Goal: Share content: Share content

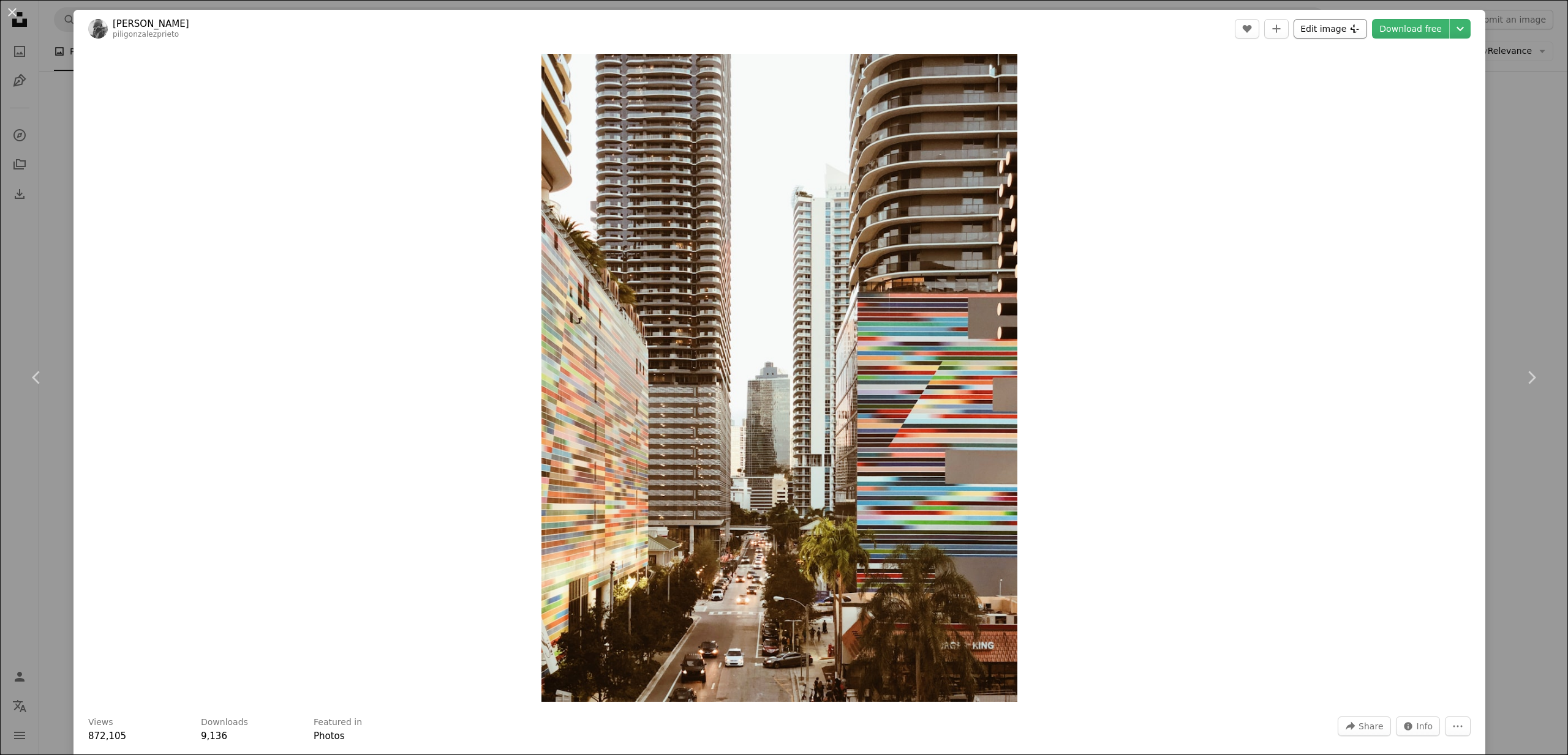
scroll to position [18, 0]
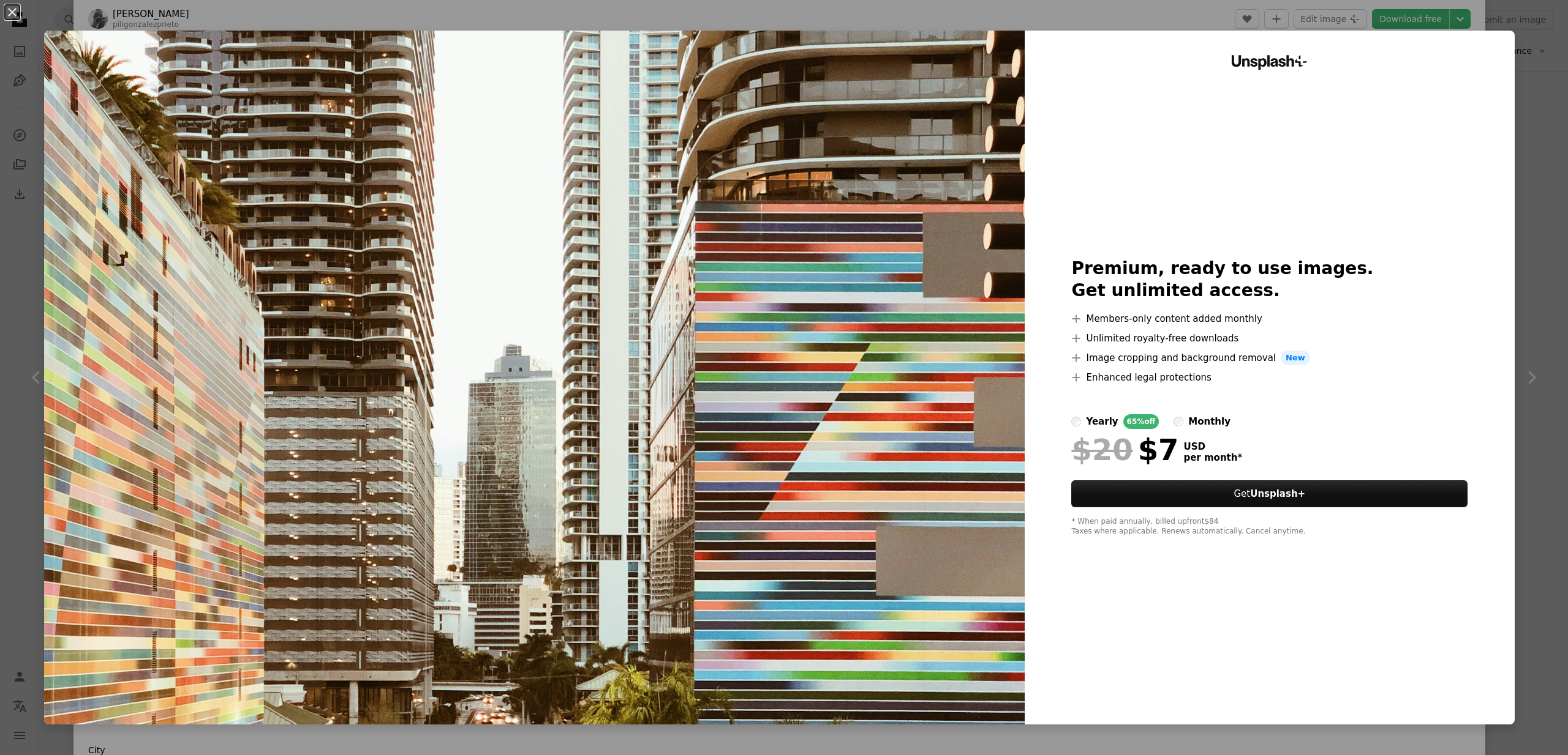
click at [12, 11] on button "An X shape" at bounding box center [12, 12] width 15 height 15
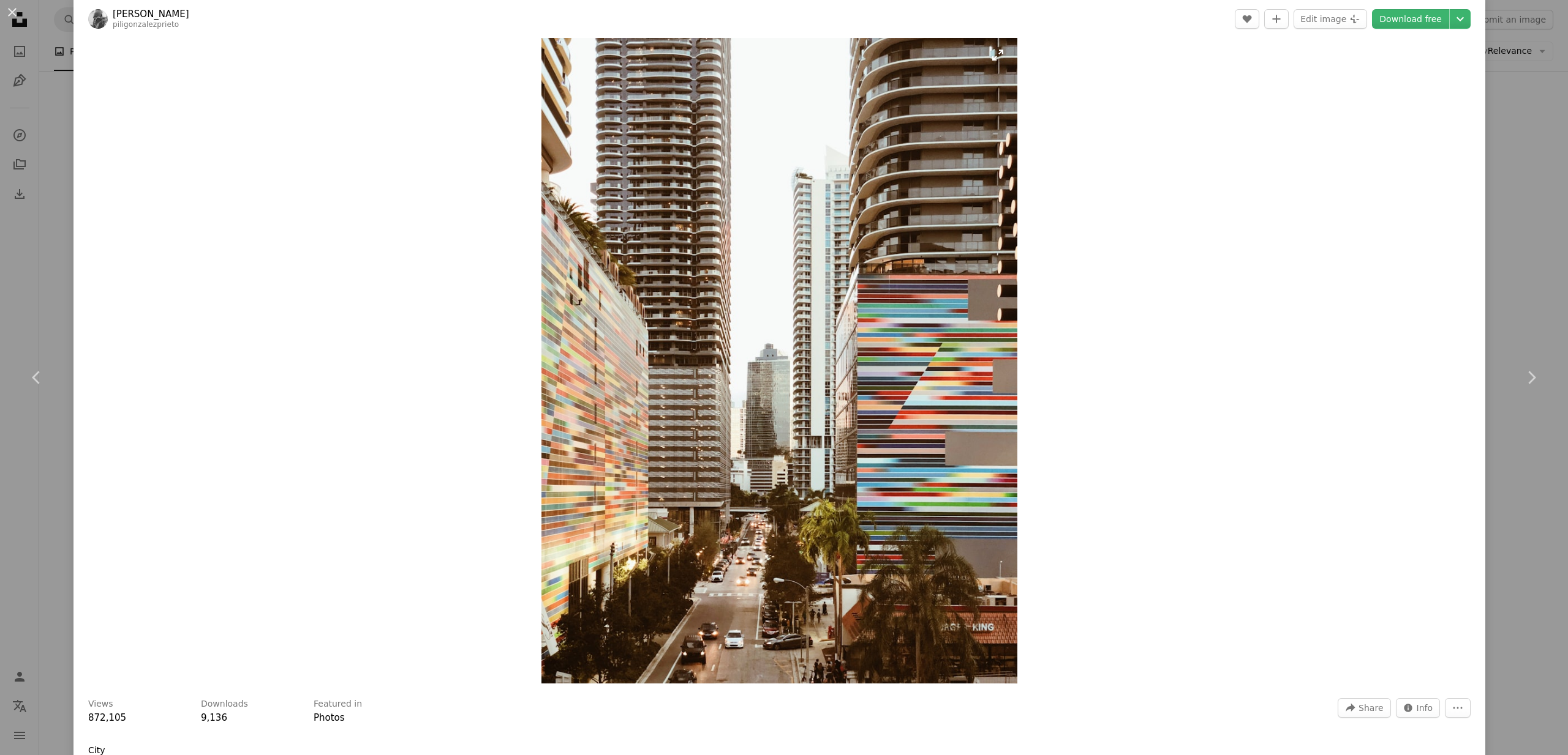
click at [655, 258] on img "Zoom in on this image" at bounding box center [779, 359] width 477 height 648
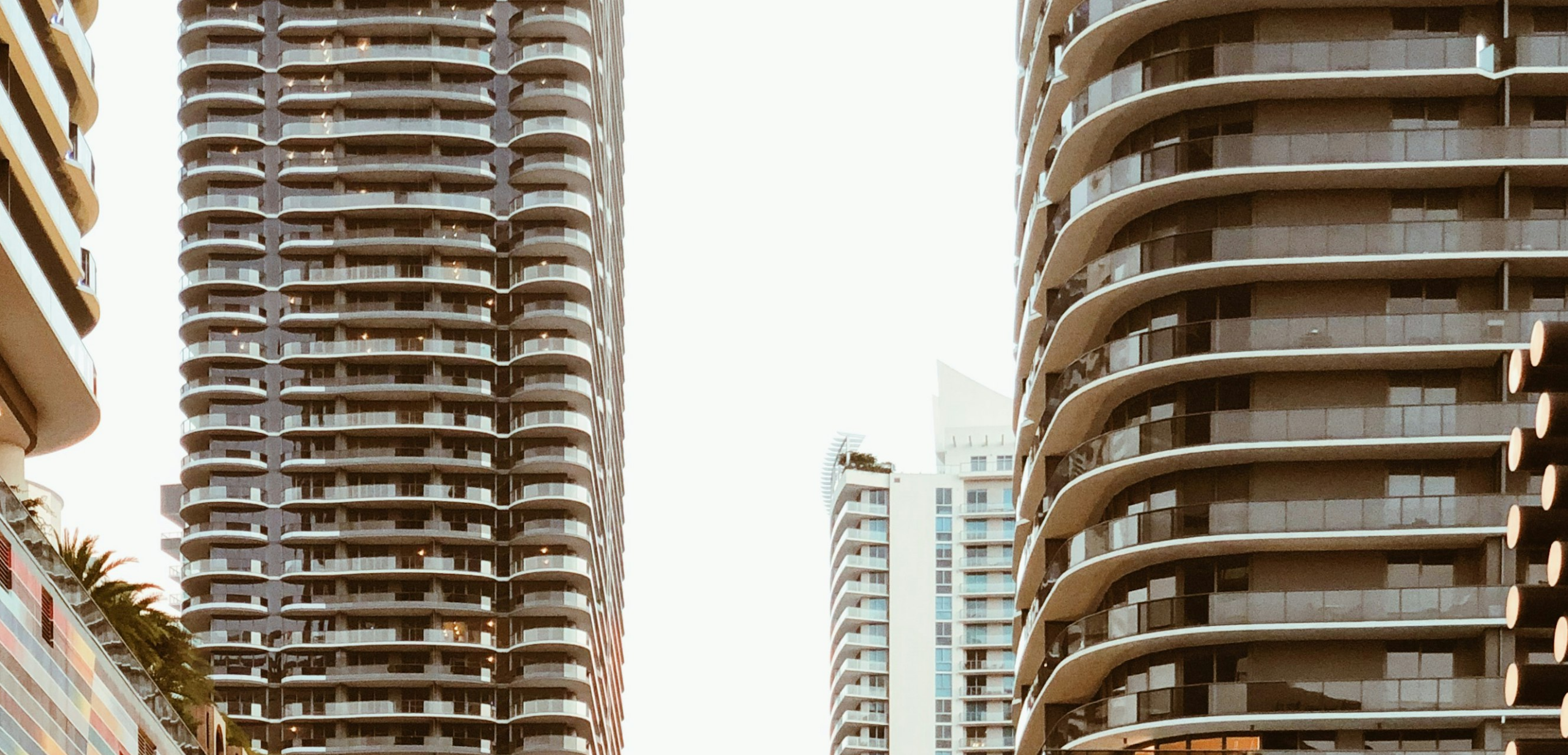
scroll to position [677, 0]
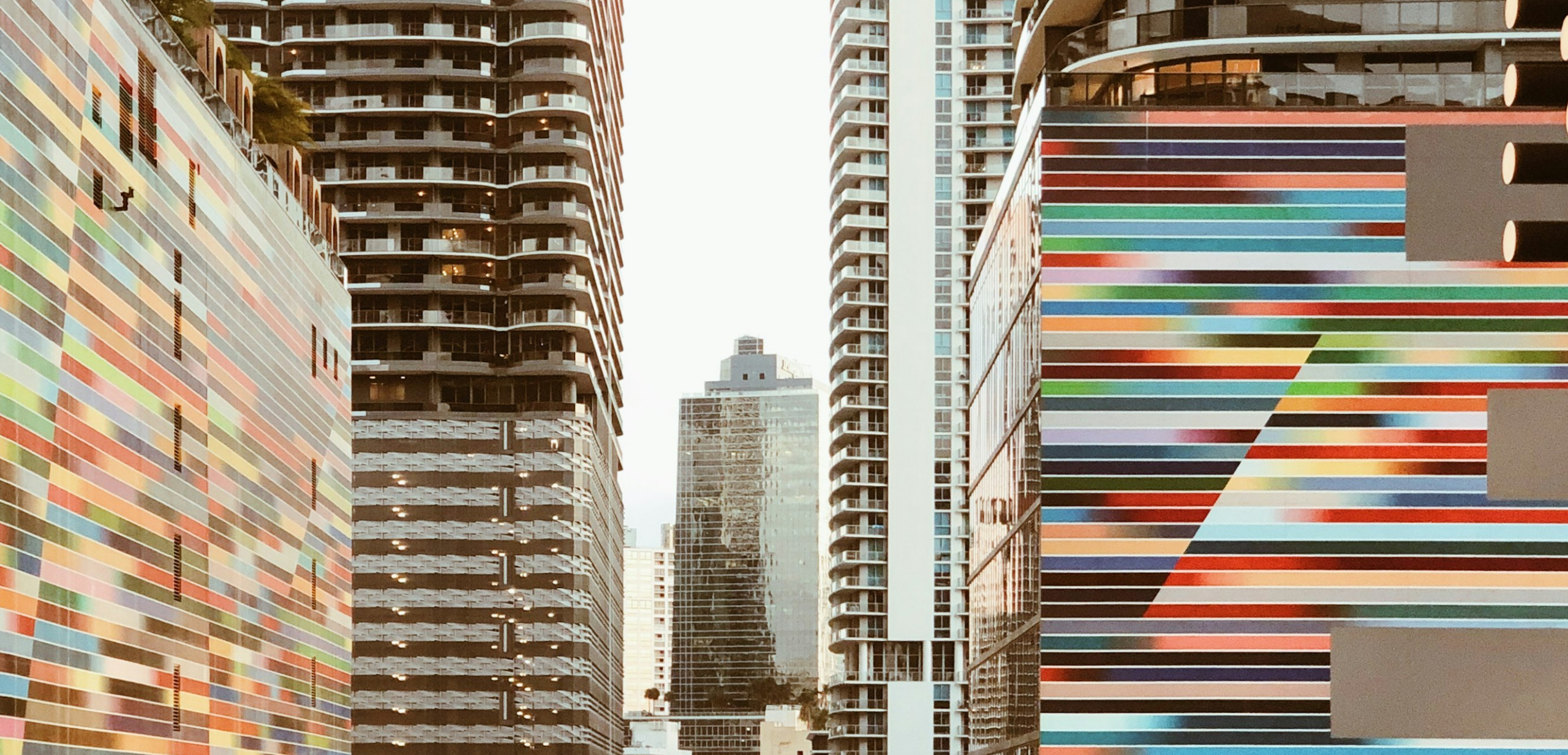
click at [655, 258] on img "Zoom out on this image" at bounding box center [784, 389] width 1569 height 2135
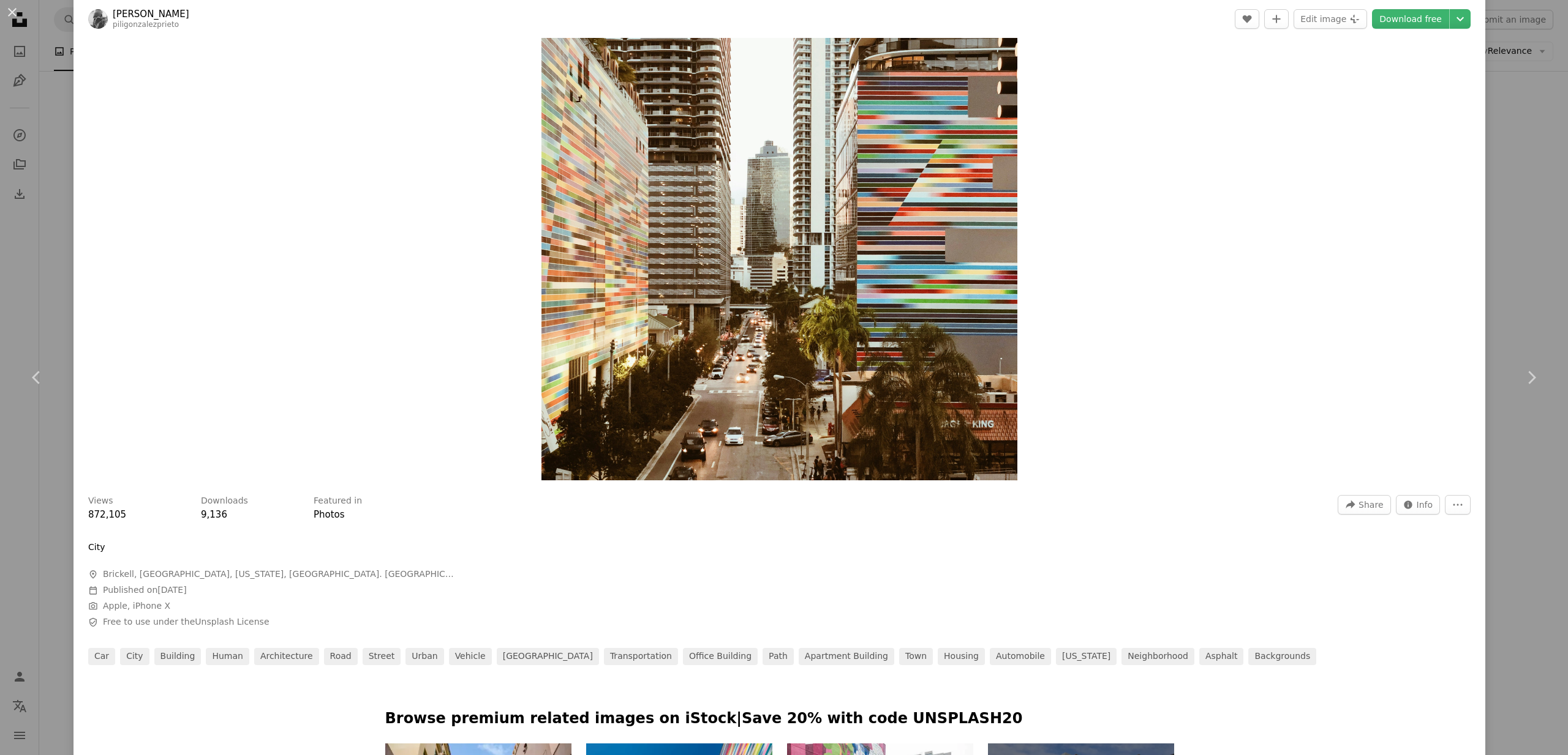
scroll to position [226, 0]
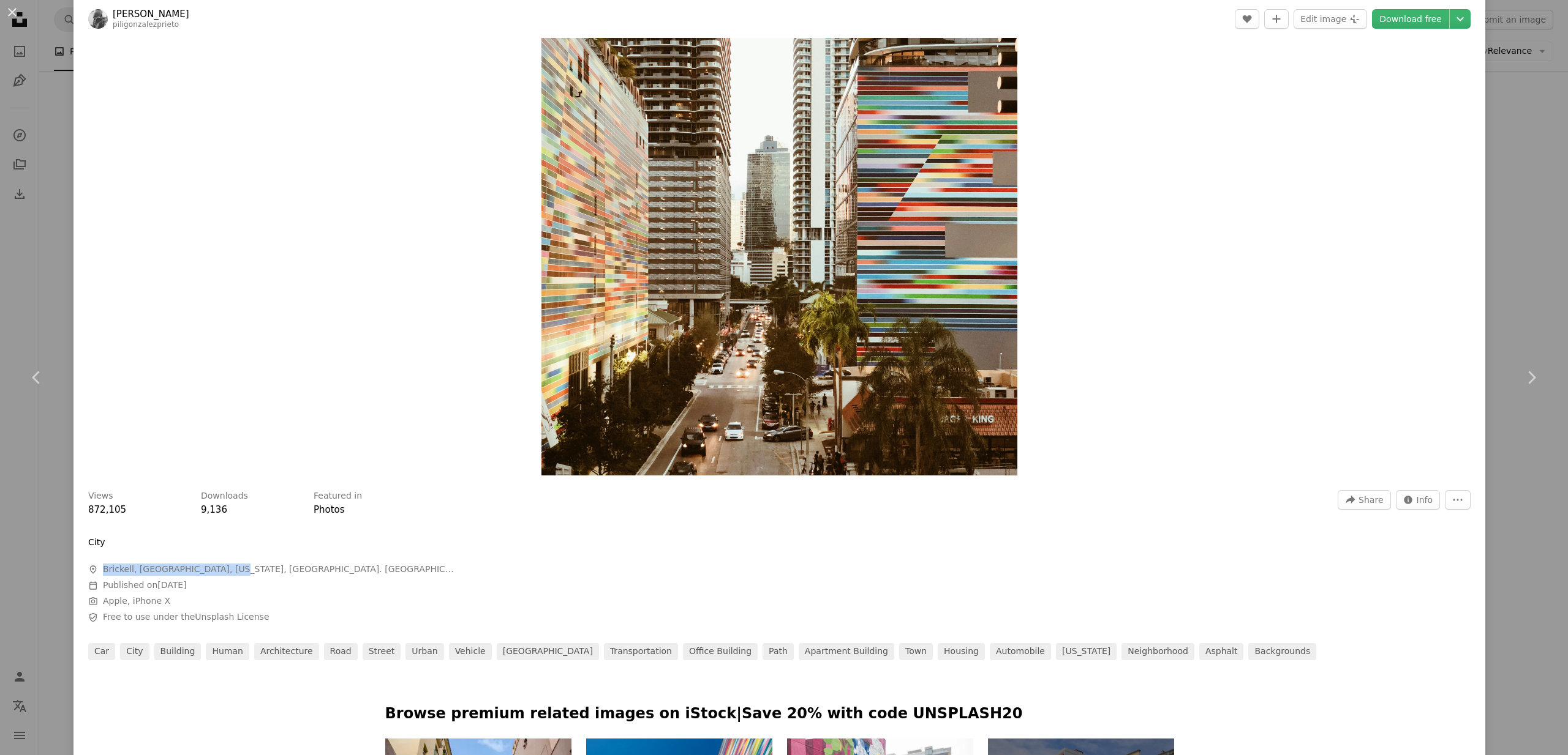
drag, startPoint x: 104, startPoint y: 568, endPoint x: 223, endPoint y: 571, distance: 119.0
click at [223, 571] on span "Brickell, [GEOGRAPHIC_DATA], [US_STATE], [GEOGRAPHIC_DATA]. [GEOGRAPHIC_DATA]." at bounding box center [280, 569] width 353 height 12
copy span "Brickell, [GEOGRAPHIC_DATA], [US_STATE], [GEOGRAPHIC_DATA]. [GEOGRAPHIC_DATA]"
click at [201, 394] on div "Zoom in" at bounding box center [779, 152] width 1411 height 660
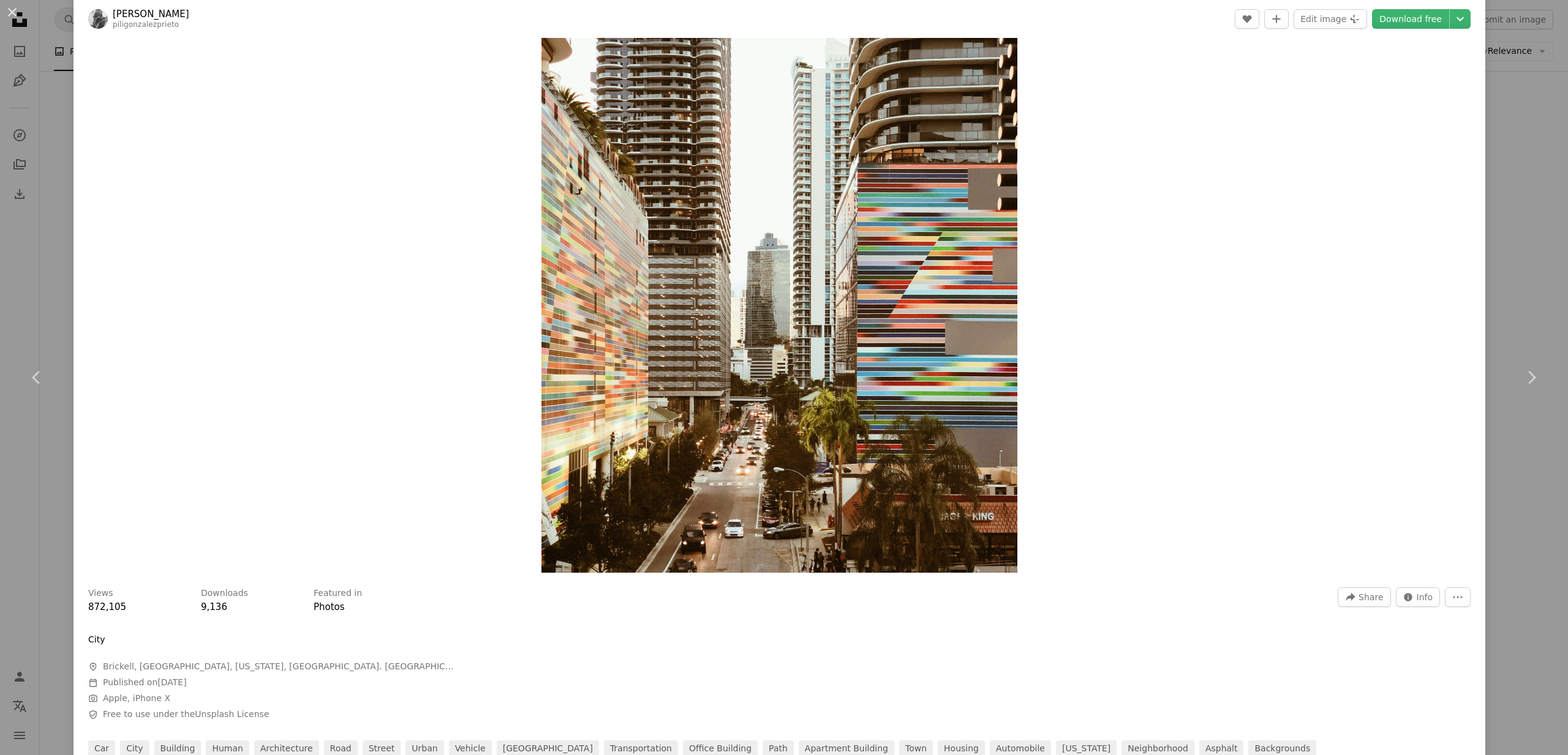
scroll to position [0, 0]
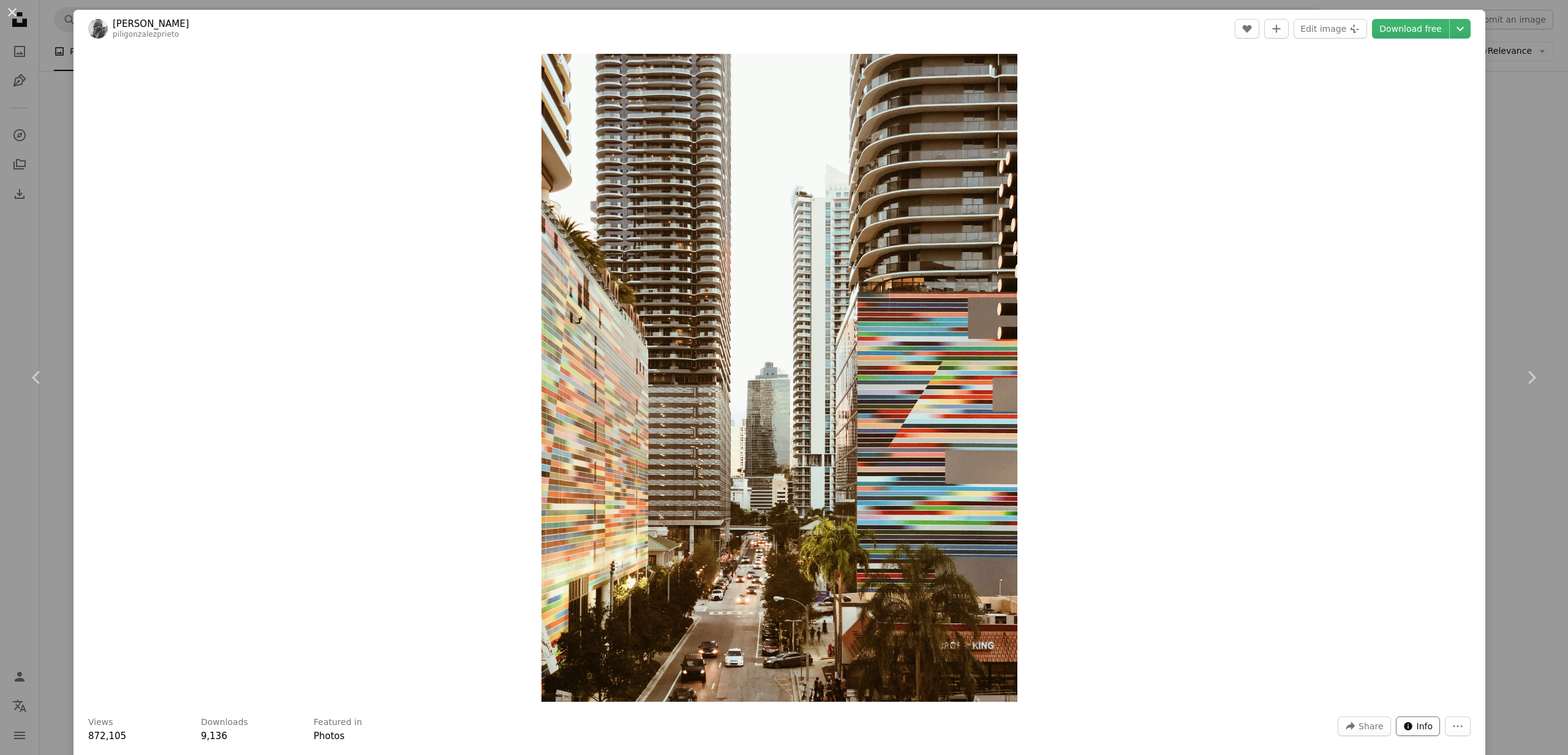
click at [1404, 724] on icon "Stats about this image" at bounding box center [1407, 726] width 8 height 8
click at [1370, 727] on span "Share" at bounding box center [1370, 727] width 25 height 18
click at [1448, 724] on dialog "An X shape Chevron left Chevron right [PERSON_NAME] piligonzalezprieto A heart …" at bounding box center [784, 378] width 1568 height 755
click at [1452, 725] on icon "More Actions" at bounding box center [1458, 727] width 11 height 11
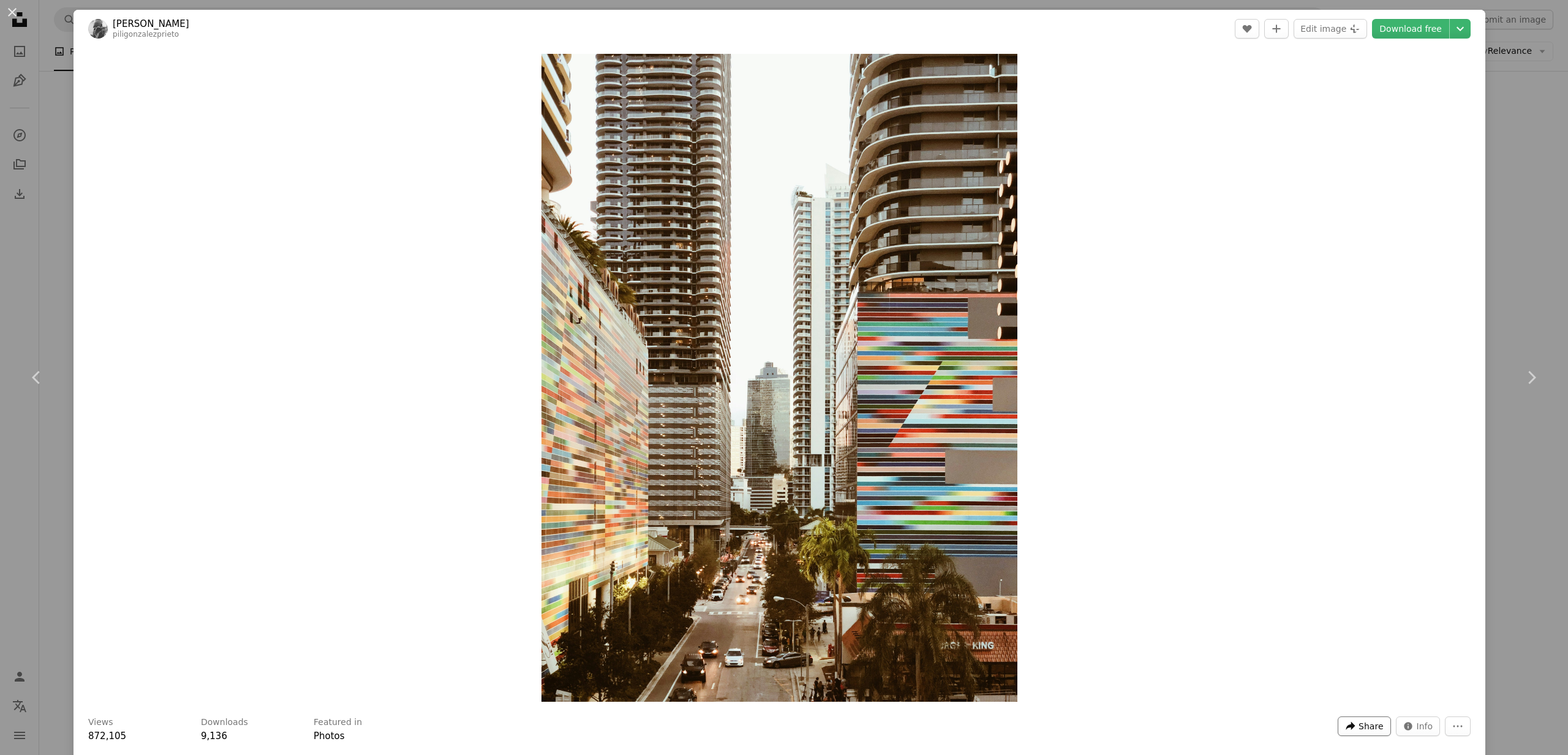
click at [1347, 727] on icon "A forward-right arrow" at bounding box center [1351, 727] width 11 height 11
click at [1326, 699] on div "A URL sharing icon (chains) Copy link" at bounding box center [1327, 696] width 100 height 22
drag, startPoint x: 183, startPoint y: 35, endPoint x: 110, endPoint y: 22, distance: 74.1
click at [110, 22] on span "[PERSON_NAME] piligonzalezprieto" at bounding box center [138, 28] width 101 height 22
copy div "[PERSON_NAME] piligonzalezprieto"
